Goal: Task Accomplishment & Management: Complete application form

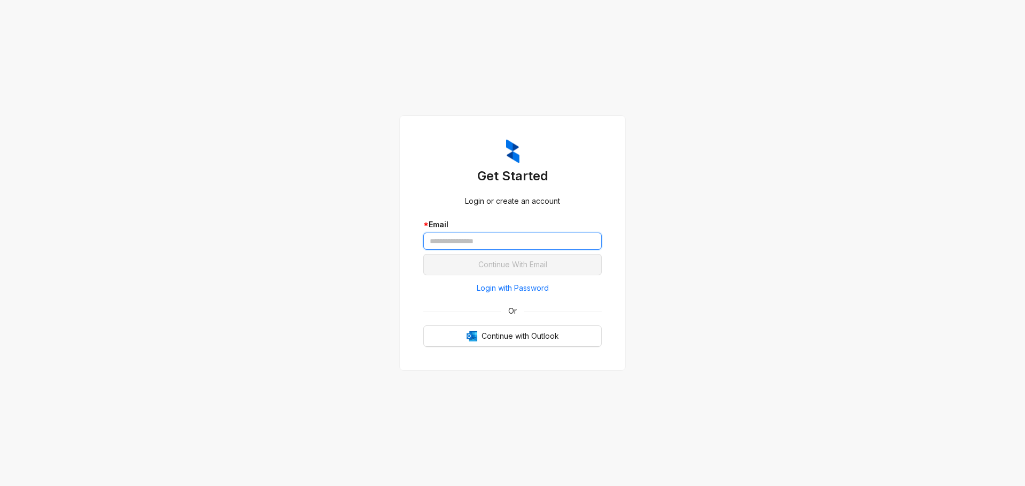
click at [487, 244] on input "text" at bounding box center [512, 241] width 178 height 17
click at [517, 338] on span "Continue with Outlook" at bounding box center [520, 336] width 77 height 12
click at [527, 243] on input "text" at bounding box center [512, 241] width 178 height 17
